Goal: Transaction & Acquisition: Purchase product/service

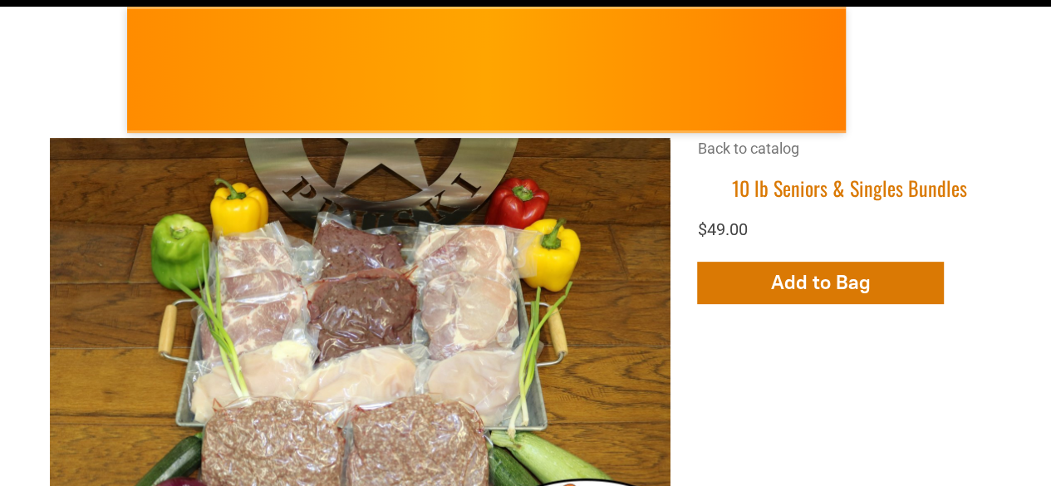
scroll to position [230, 0]
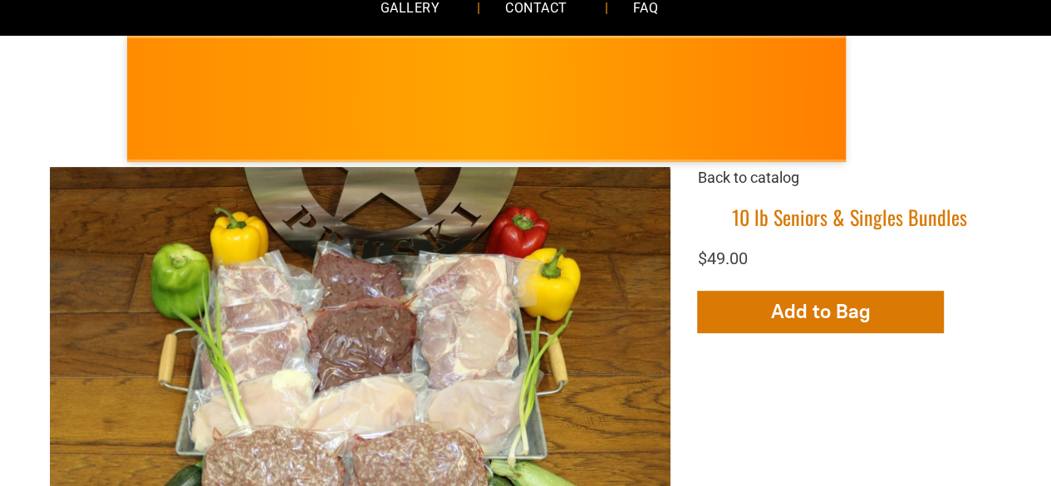
click at [758, 176] on link "Back to catalog" at bounding box center [747, 177] width 101 height 17
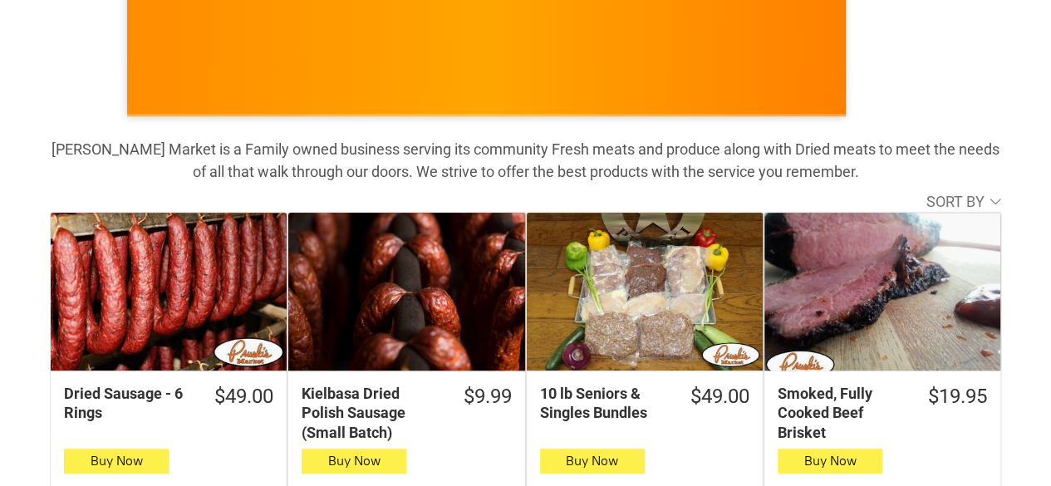
scroll to position [243, 0]
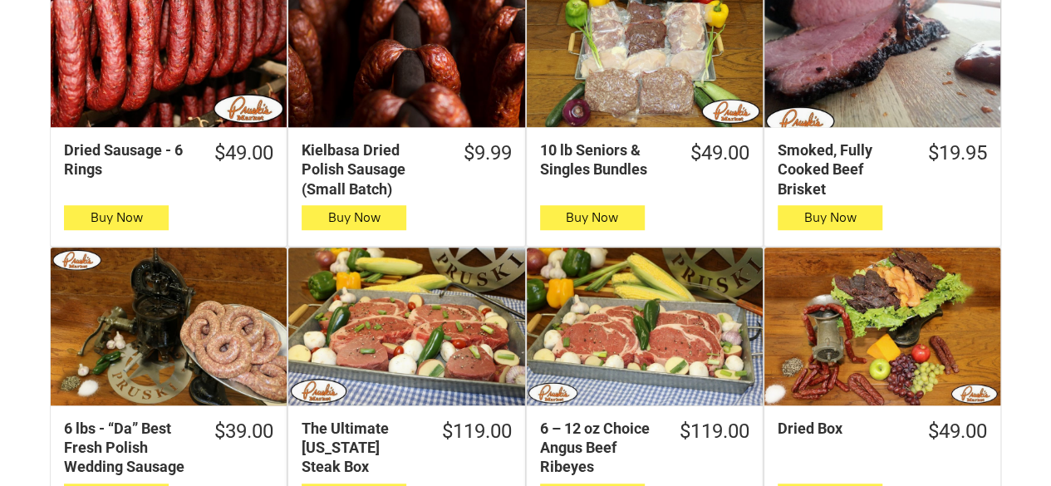
scroll to position [509, 0]
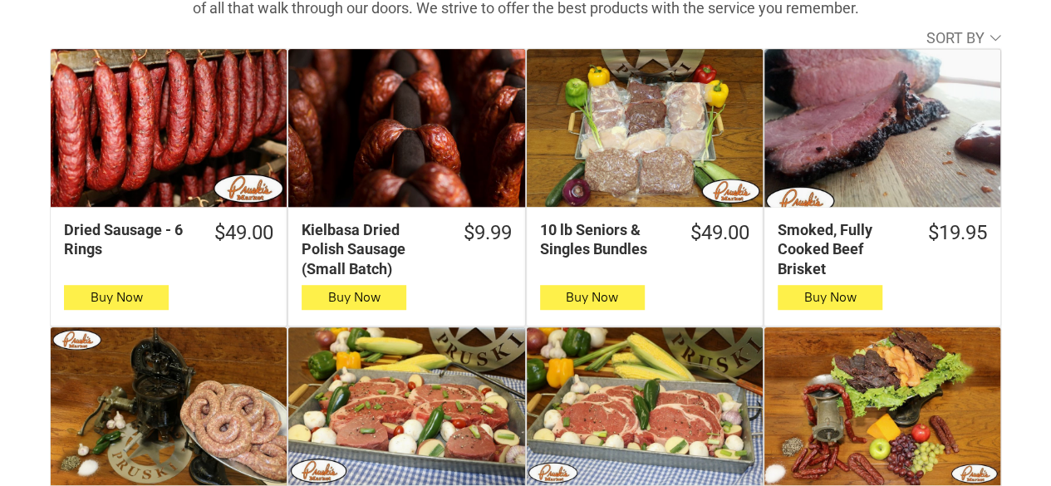
scroll to position [392, 0]
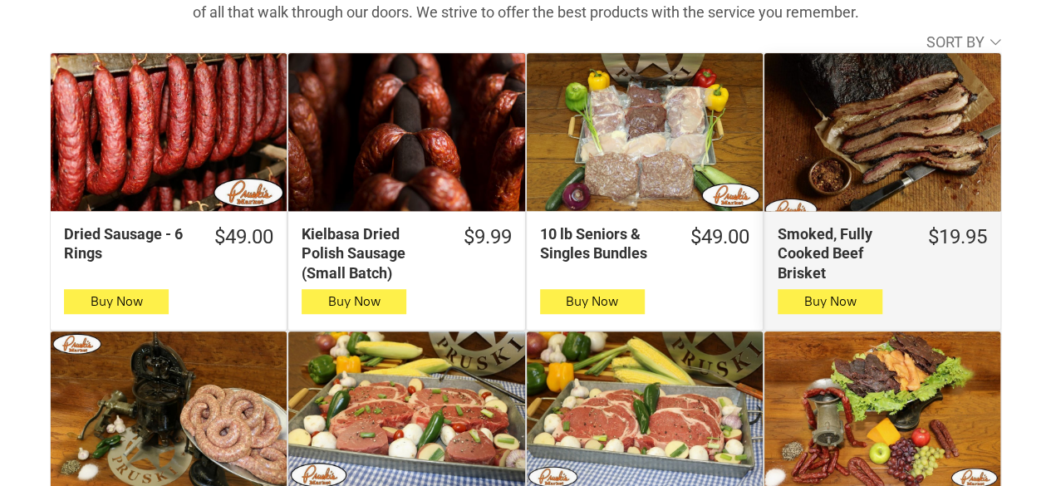
click at [881, 191] on div "Smoked, Fully Cooked Beef Brisket" at bounding box center [882, 132] width 236 height 158
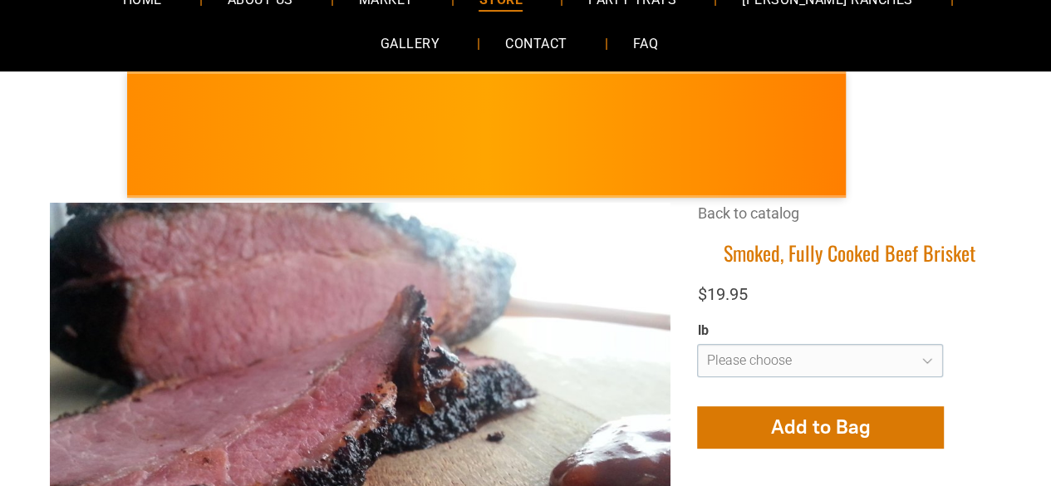
scroll to position [166, 0]
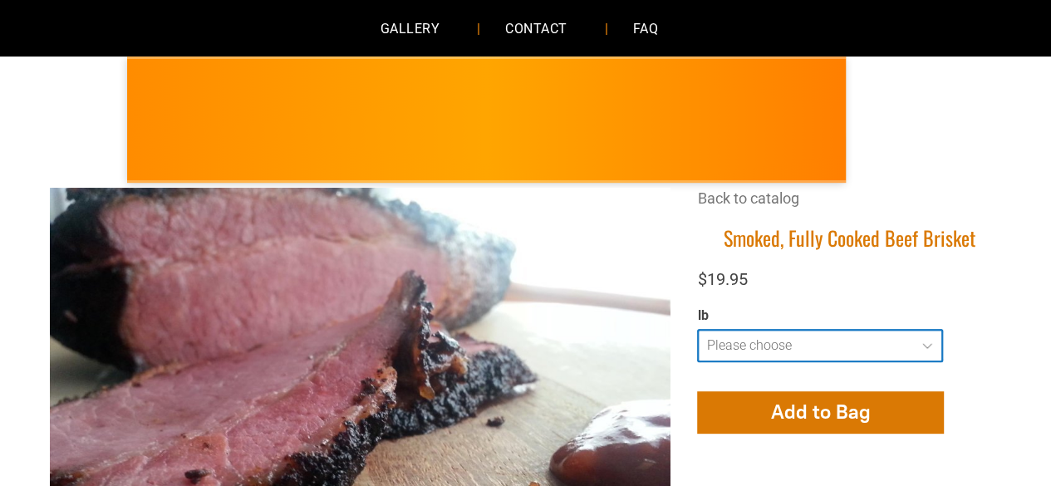
click at [887, 335] on select "**********" at bounding box center [820, 345] width 246 height 33
select select "**********"
click at [697, 329] on select "**********" at bounding box center [820, 345] width 246 height 33
type input "**********"
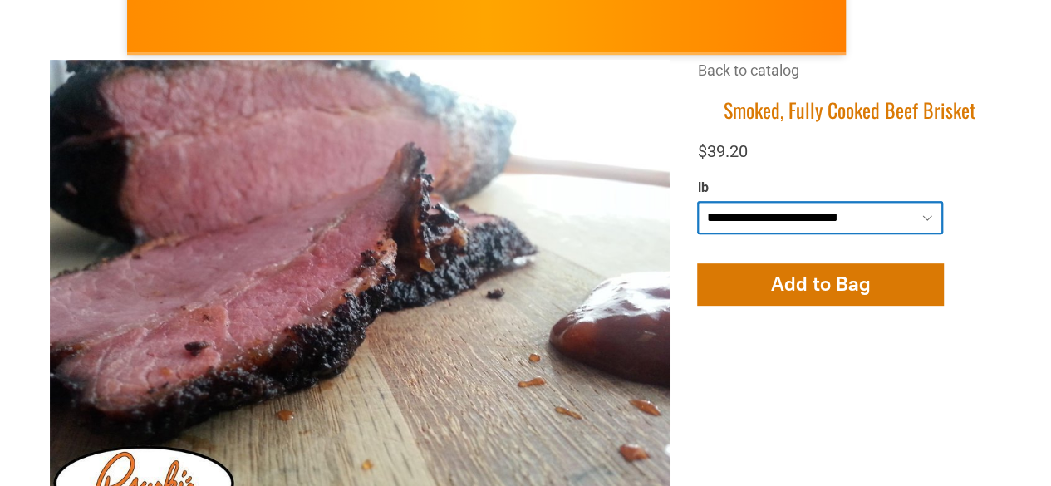
scroll to position [236, 0]
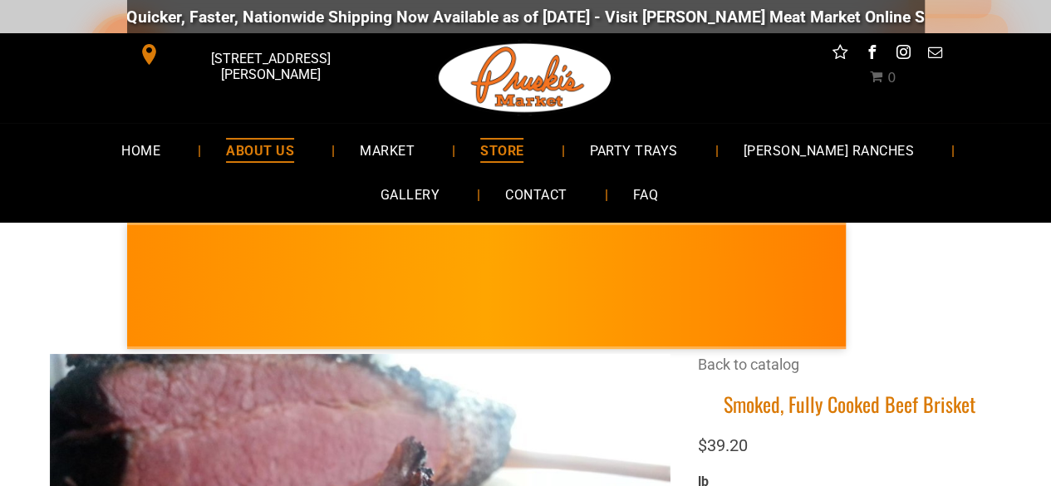
click at [251, 150] on span "ABOUT US" at bounding box center [260, 150] width 68 height 24
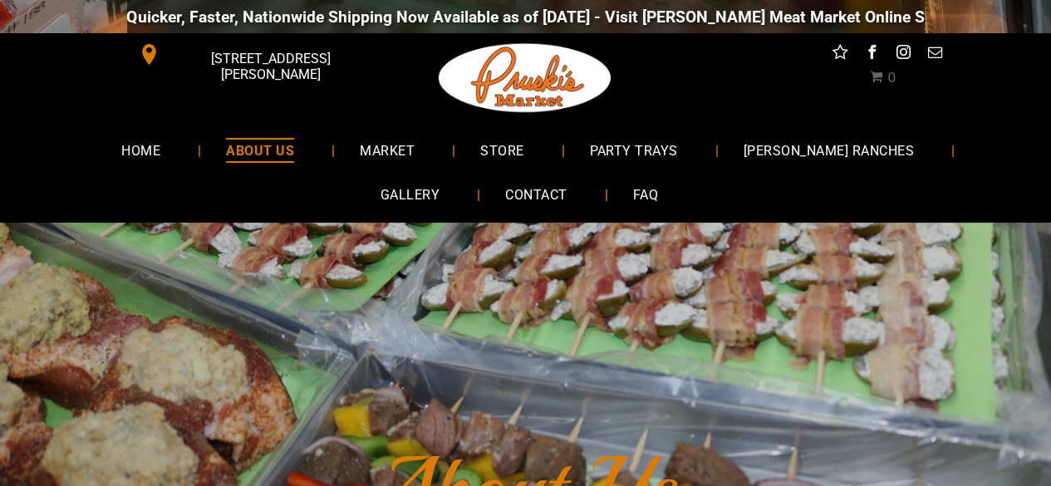
drag, startPoint x: 203, startPoint y: 16, endPoint x: 201, endPoint y: -6, distance: 21.7
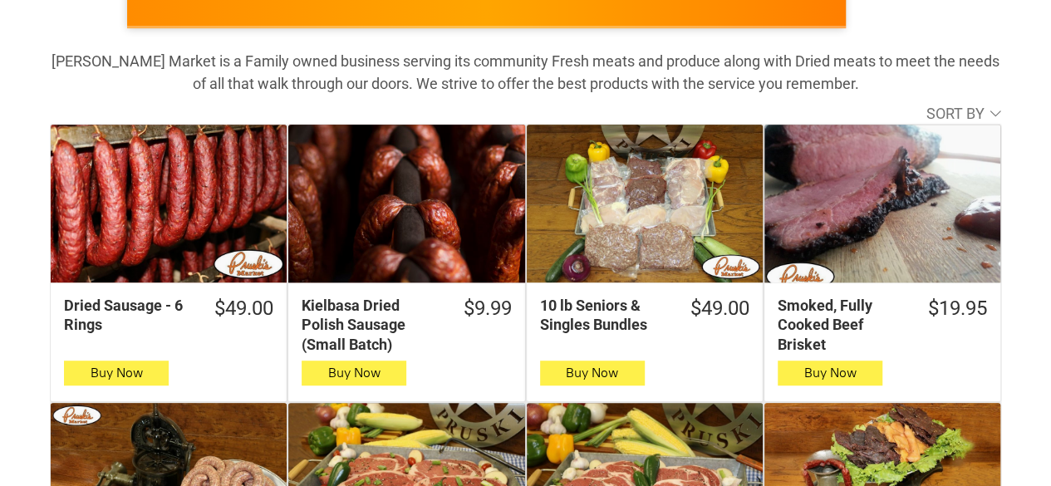
scroll to position [321, 0]
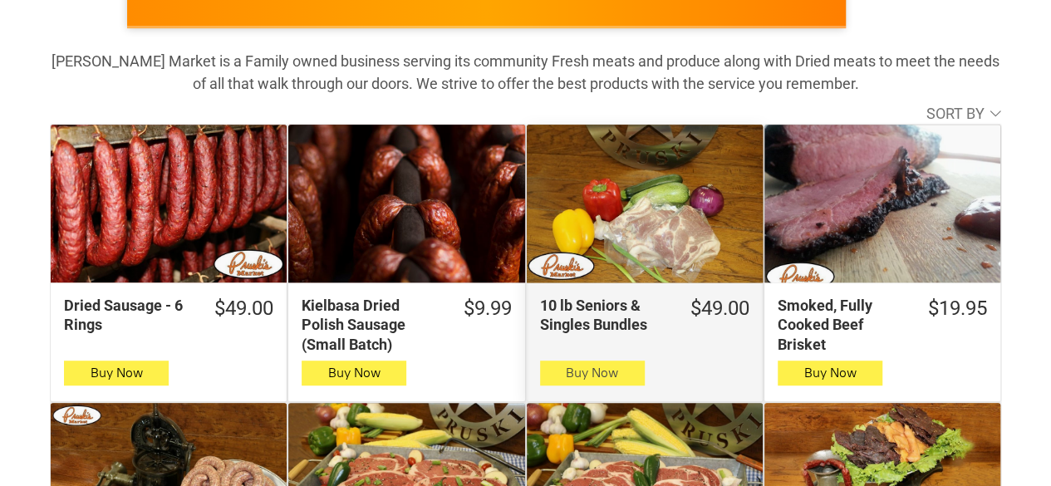
click at [574, 370] on span "Buy Now" at bounding box center [592, 373] width 52 height 16
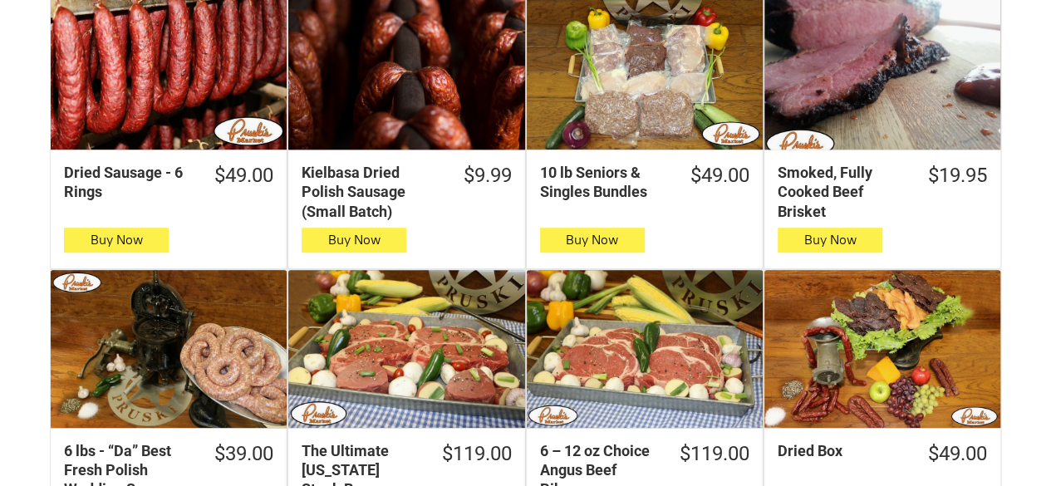
scroll to position [487, 0]
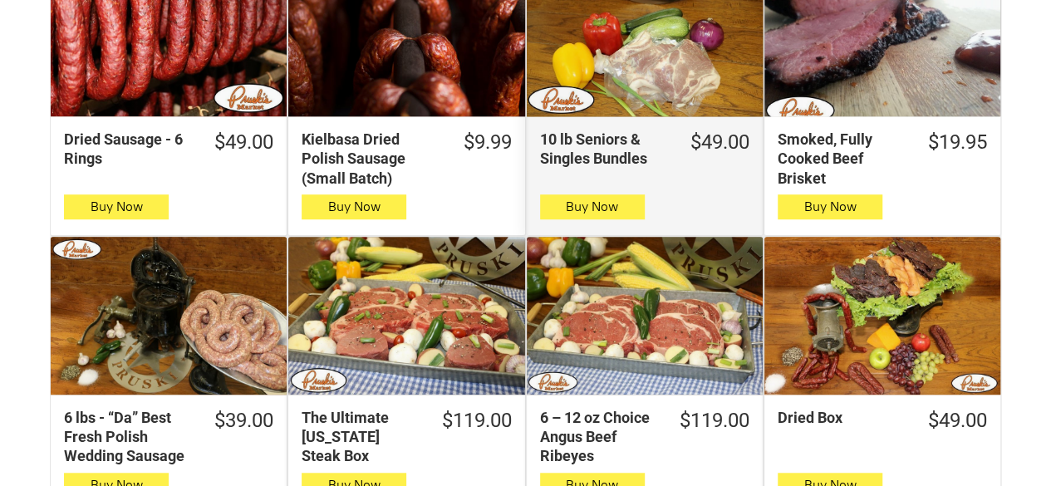
click at [602, 71] on div "10 lb Seniors & Singles Bundles" at bounding box center [645, 37] width 236 height 158
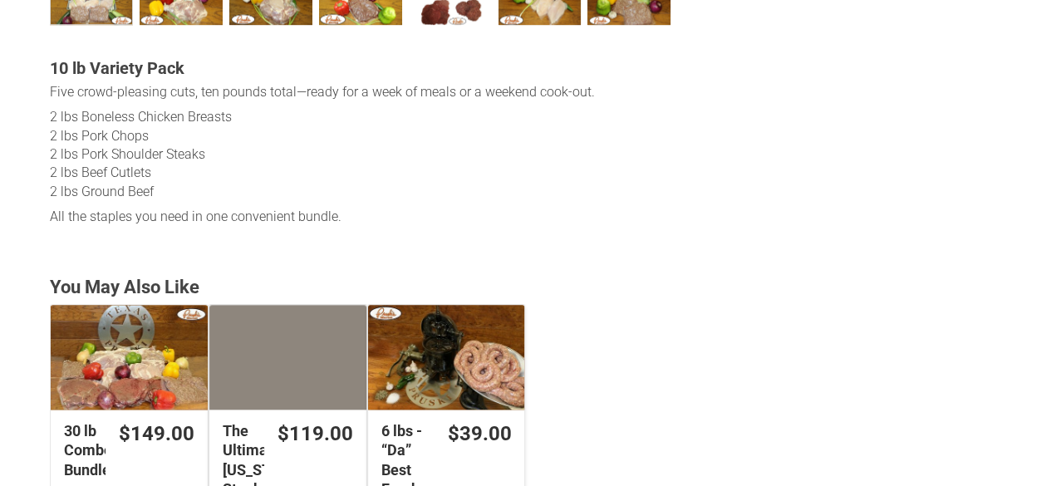
scroll to position [819, 0]
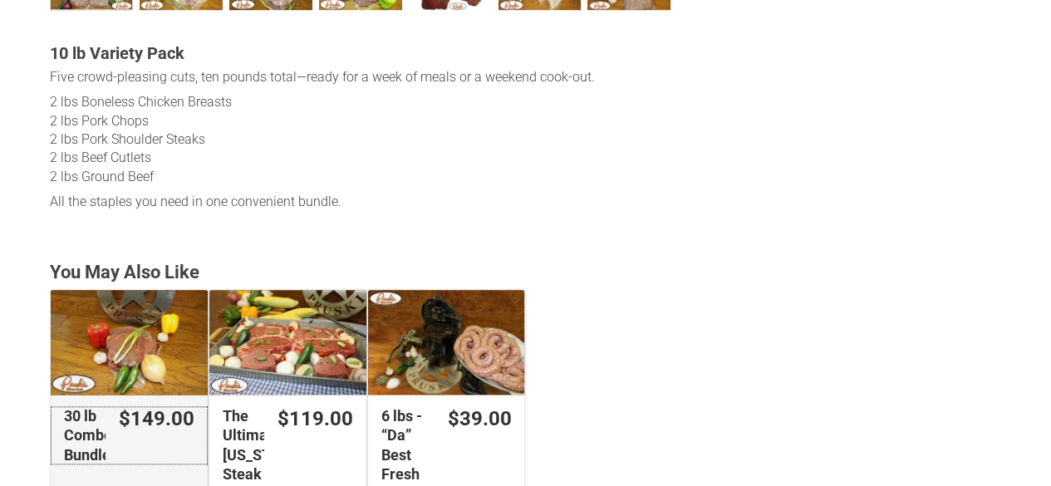
click at [131, 410] on div "$149.00" at bounding box center [157, 419] width 76 height 26
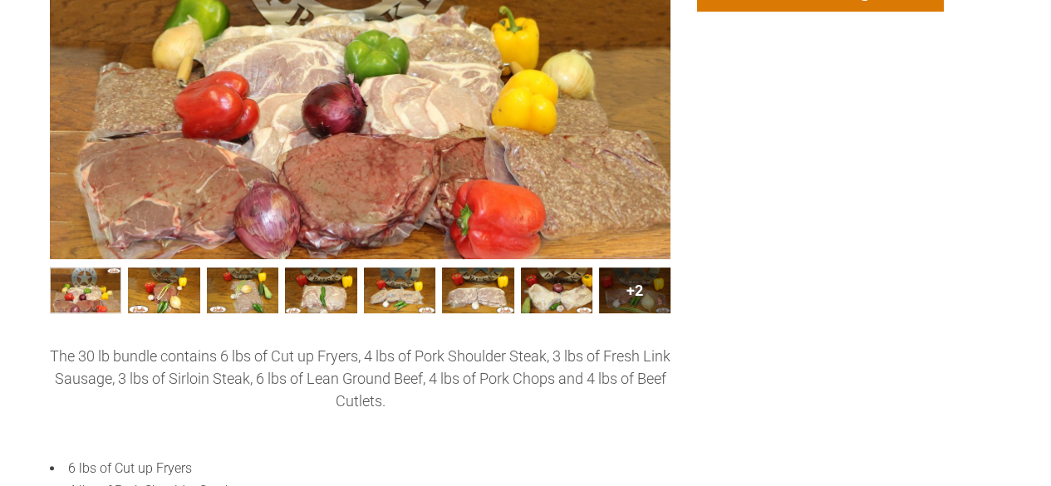
scroll to position [509, 0]
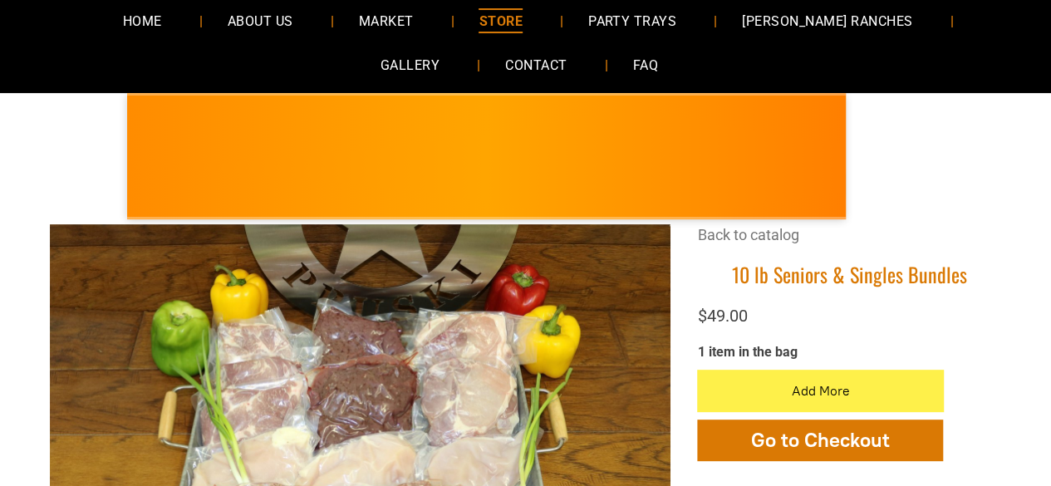
scroll to position [144, 0]
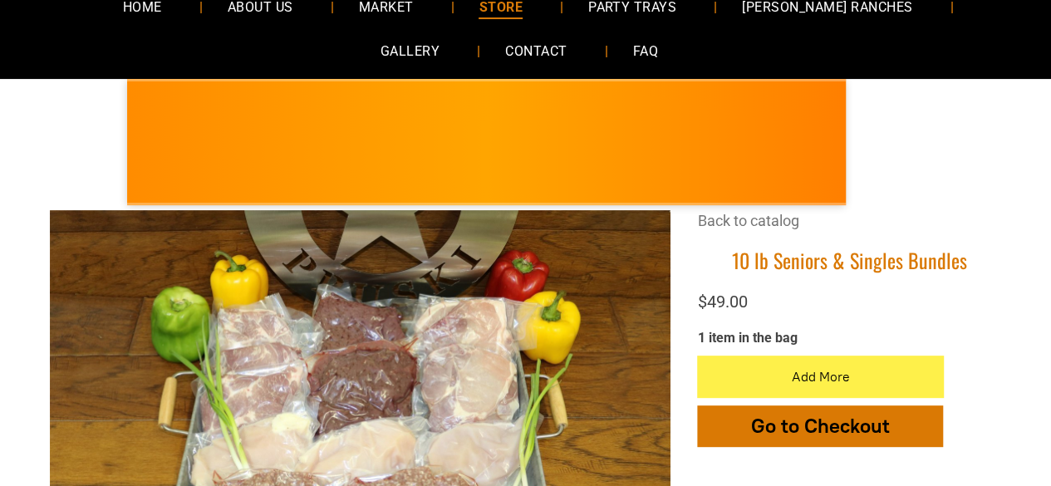
click at [894, 429] on button "Go to Checkout" at bounding box center [820, 426] width 246 height 42
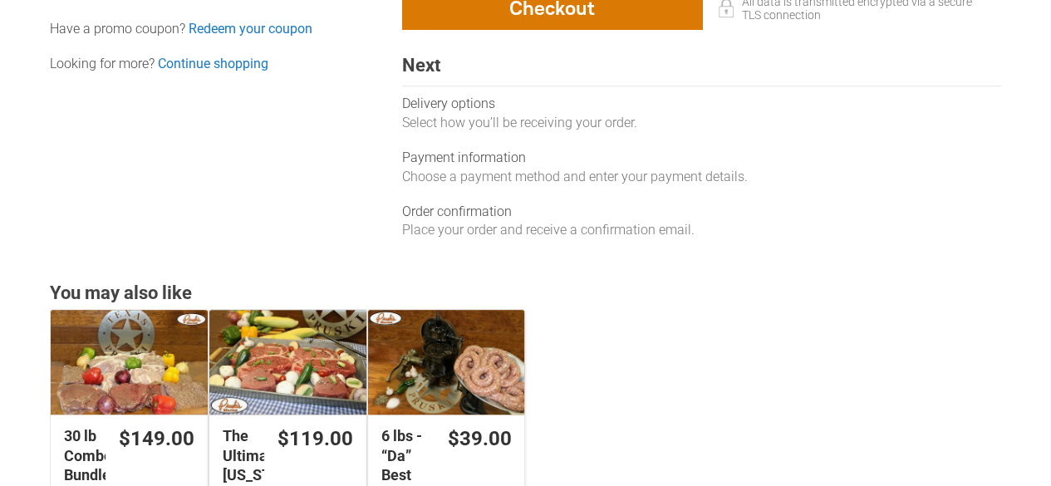
scroll to position [492, 0]
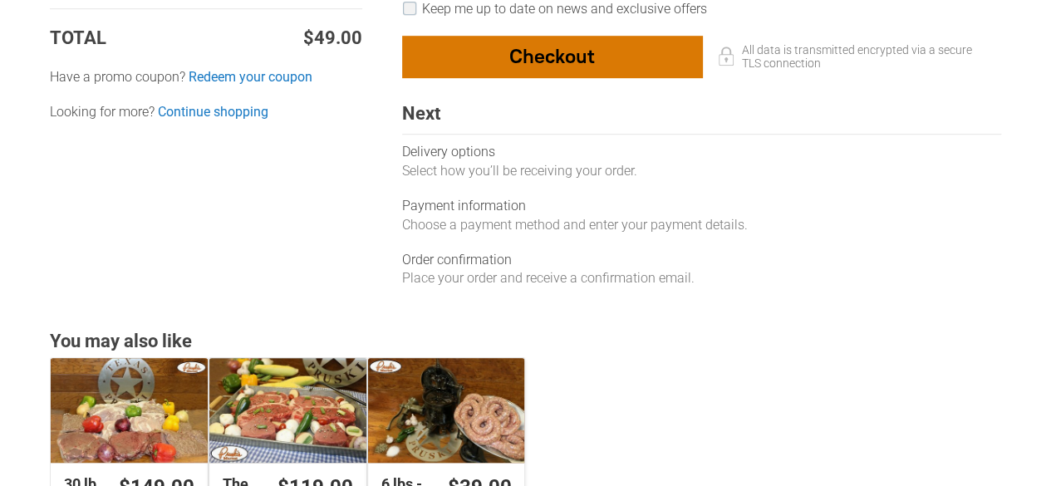
click at [663, 50] on div "button" at bounding box center [552, 57] width 298 height 40
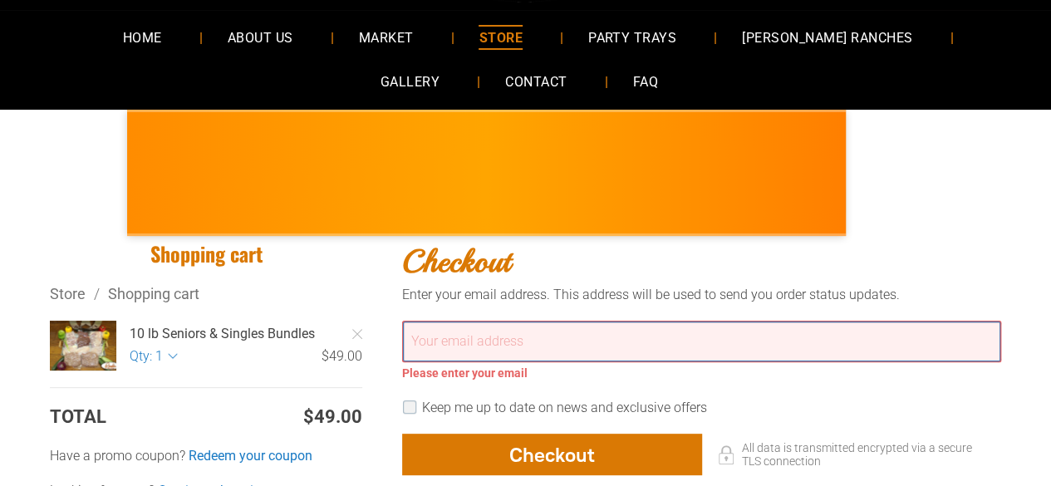
scroll to position [0, 0]
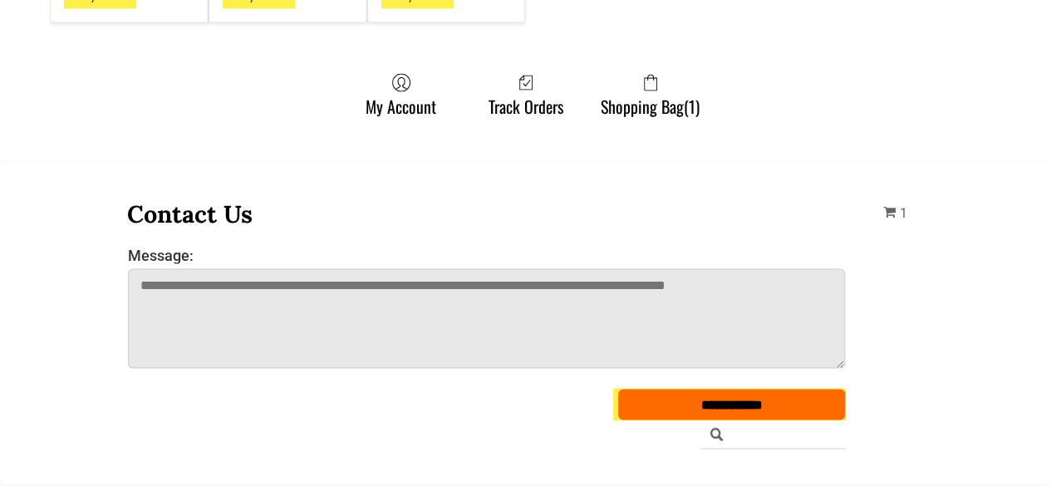
scroll to position [1417, 0]
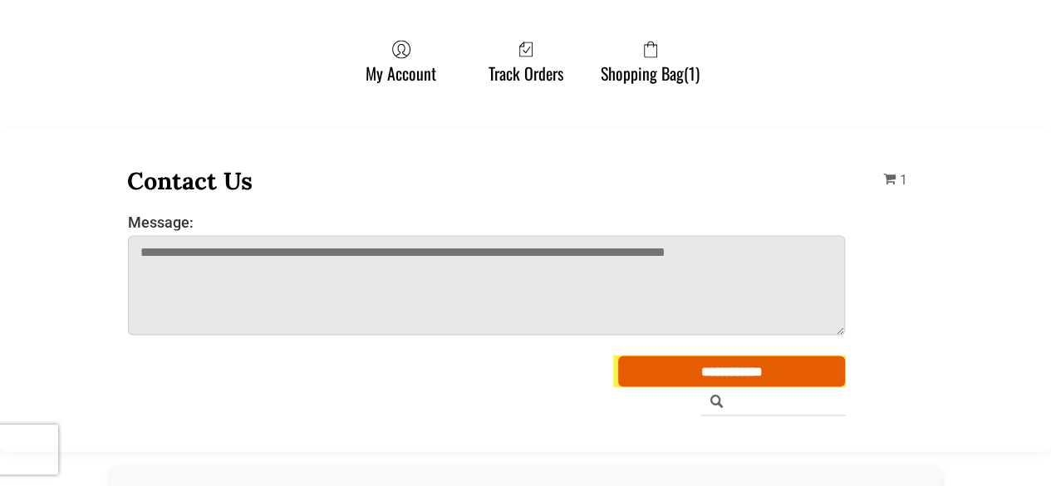
click at [678, 376] on input "**********" at bounding box center [731, 371] width 226 height 31
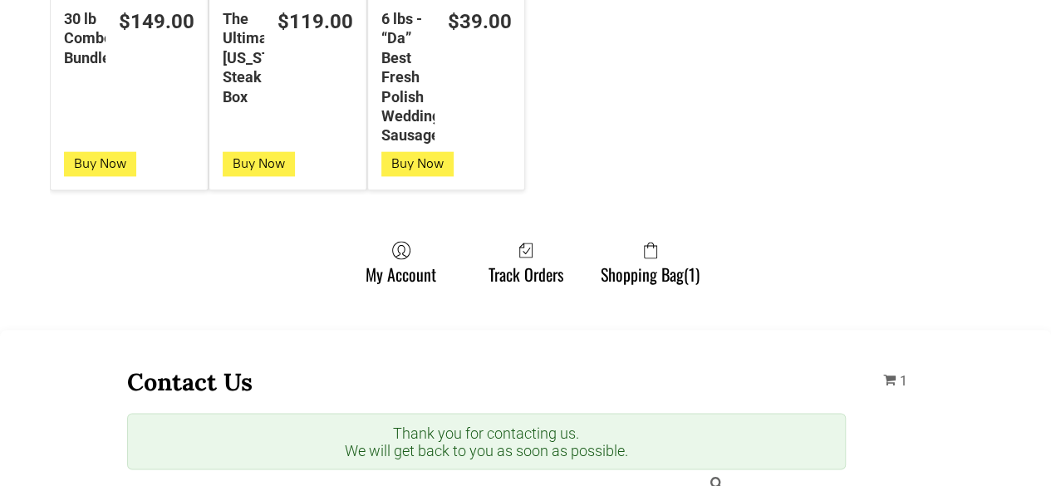
scroll to position [1283, 0]
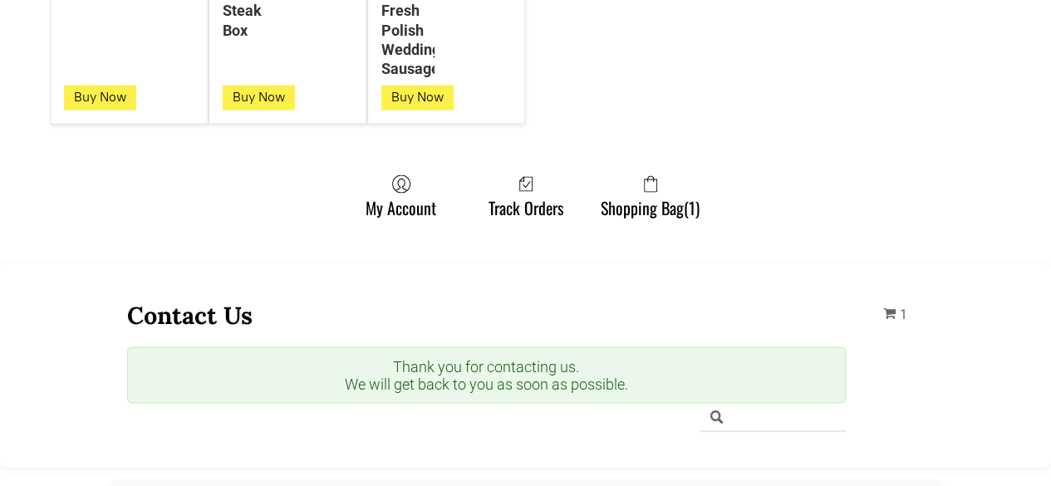
click at [758, 374] on div "Thank you for contacting us. We will get back to you as soon as possible." at bounding box center [487, 374] width 720 height 57
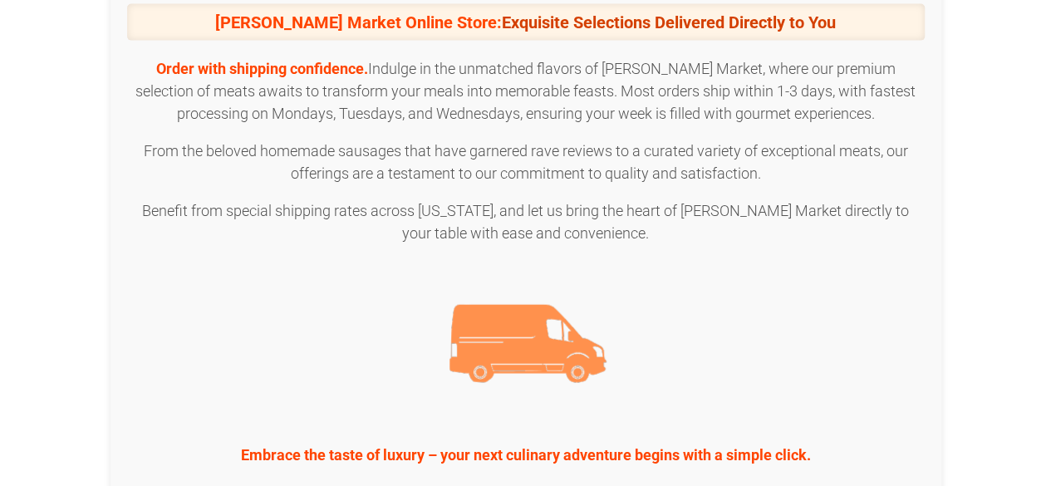
scroll to position [1992, 0]
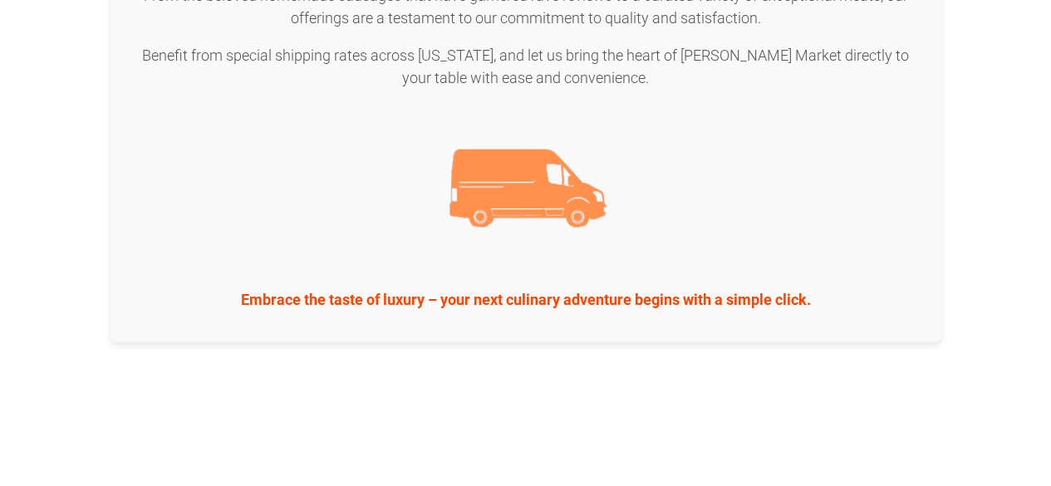
click at [749, 293] on p "Embrace the taste of luxury – your next culinary adventure begins with a simple…" at bounding box center [526, 299] width 798 height 22
